Goal: Navigation & Orientation: Find specific page/section

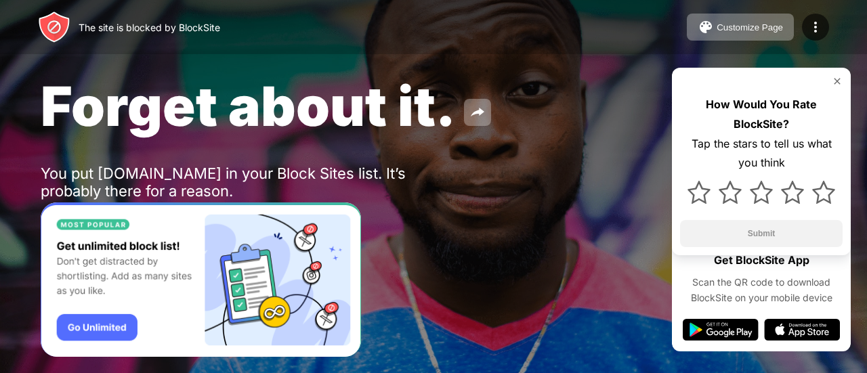
click at [837, 78] on img at bounding box center [837, 81] width 11 height 11
